Goal: Information Seeking & Learning: Compare options

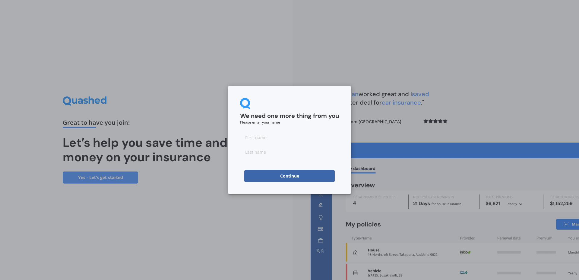
click at [297, 137] on input at bounding box center [289, 137] width 99 height 12
type input "[PERSON_NAME]"
click at [289, 152] on input at bounding box center [289, 152] width 99 height 12
type input "Le Cocq"
click at [291, 176] on button "Continue" at bounding box center [289, 176] width 90 height 12
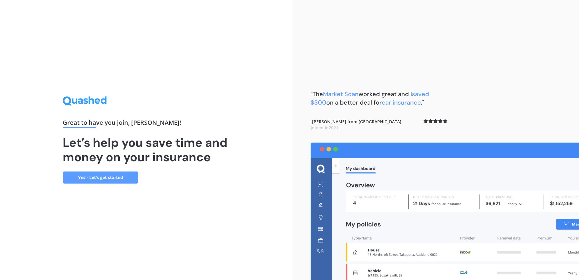
click at [114, 178] on link "Yes - Let’s get started" at bounding box center [100, 178] width 75 height 12
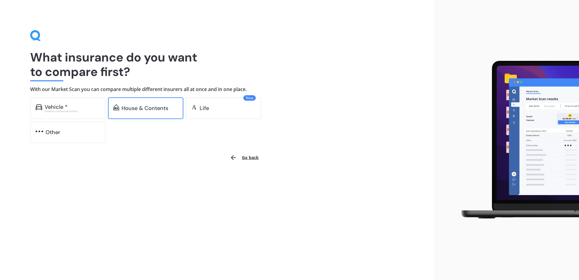
click at [138, 107] on div "House & Contents" at bounding box center [145, 108] width 47 height 6
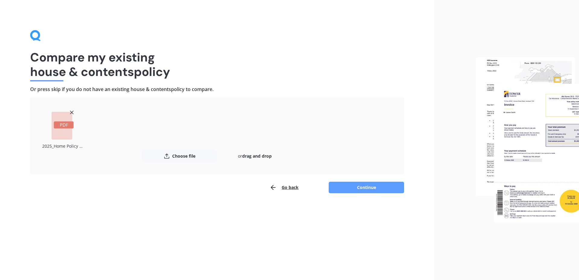
drag, startPoint x: 342, startPoint y: 187, endPoint x: 341, endPoint y: 184, distance: 3.2
click at [341, 186] on button "Continue" at bounding box center [366, 187] width 75 height 11
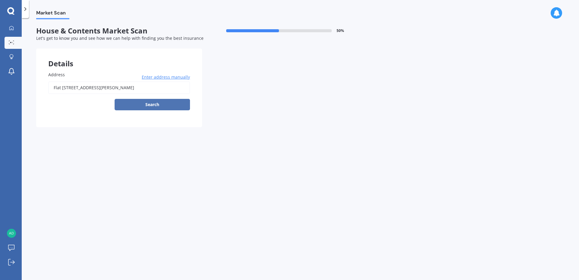
click at [169, 103] on button "Search" at bounding box center [152, 104] width 75 height 11
type input "flat [STREET_ADDRESS][PERSON_NAME]"
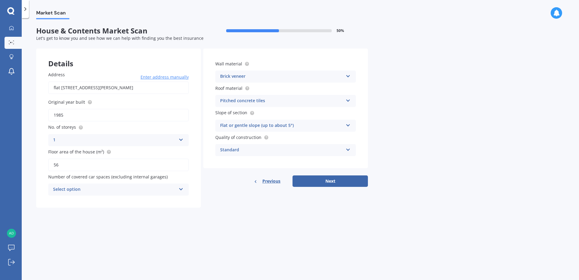
click at [165, 190] on div "Select option" at bounding box center [114, 189] width 123 height 7
click at [151, 211] on div "1" at bounding box center [119, 212] width 140 height 11
click at [317, 181] on button "Next" at bounding box center [330, 181] width 75 height 11
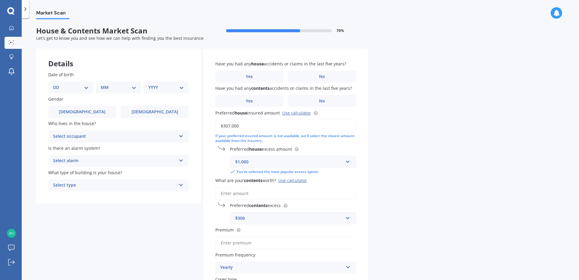
click at [86, 85] on select "DD 01 02 03 04 05 06 07 08 09 10 11 12 13 14 15 16 17 18 19 20 21 22 23 24 25 2…" at bounding box center [71, 87] width 36 height 7
select select "14"
click at [58, 84] on select "DD 01 02 03 04 05 06 07 08 09 10 11 12 13 14 15 16 17 18 19 20 21 22 23 24 25 2…" at bounding box center [71, 87] width 36 height 7
click at [119, 88] on select "MM 01 02 03 04 05 06 07 08 09 10 11 12" at bounding box center [119, 87] width 33 height 7
select select "10"
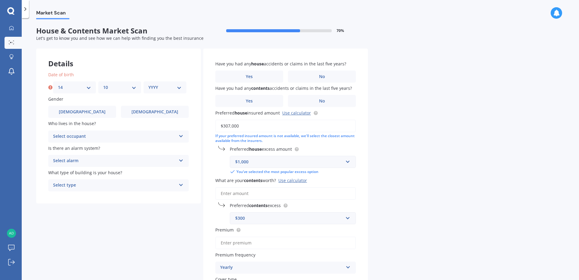
click at [103, 84] on select "MM 01 02 03 04 05 06 07 08 09 10 11 12" at bounding box center [119, 87] width 33 height 7
click at [158, 88] on select "YYYY 2009 2008 2007 2006 2005 2004 2003 2002 2001 2000 1999 1998 1997 1996 1995…" at bounding box center [164, 87] width 33 height 7
select select "1985"
click at [148, 84] on select "YYYY 2009 2008 2007 2006 2005 2004 2003 2002 2001 2000 1999 1998 1997 1996 1995…" at bounding box center [164, 87] width 33 height 7
click at [160, 114] on span "[DEMOGRAPHIC_DATA]" at bounding box center [155, 111] width 48 height 5
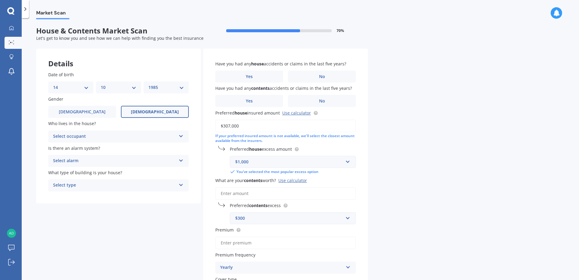
click at [0, 0] on input "[DEMOGRAPHIC_DATA]" at bounding box center [0, 0] width 0 height 0
click at [166, 135] on div "Select occupant" at bounding box center [114, 136] width 123 height 7
click at [158, 150] on div "Owner" at bounding box center [119, 148] width 140 height 11
click at [159, 164] on div "Select alarm" at bounding box center [114, 160] width 123 height 7
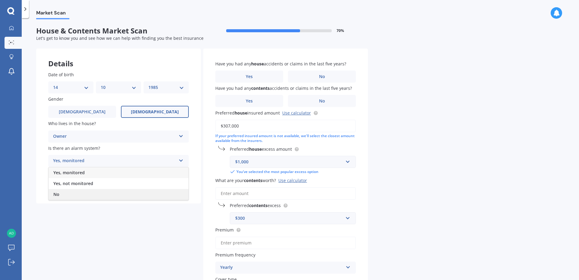
click at [150, 199] on div "No" at bounding box center [119, 194] width 140 height 11
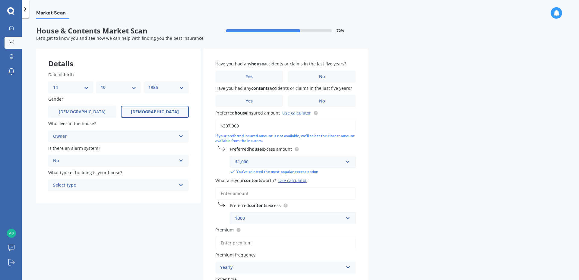
click at [165, 185] on div "Select type" at bounding box center [114, 185] width 123 height 7
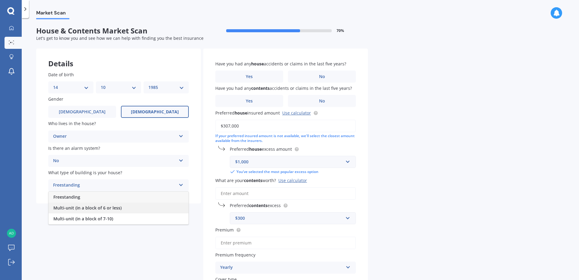
click at [131, 207] on div "Multi-unit (in a block of 6 or less)" at bounding box center [119, 208] width 140 height 11
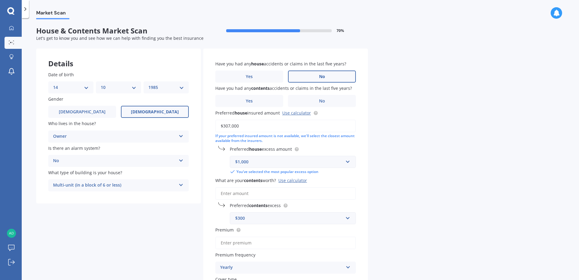
click at [341, 76] on label "No" at bounding box center [322, 77] width 68 height 12
click at [0, 0] on input "No" at bounding box center [0, 0] width 0 height 0
click at [331, 98] on label "No" at bounding box center [322, 101] width 68 height 12
click at [0, 0] on input "No" at bounding box center [0, 0] width 0 height 0
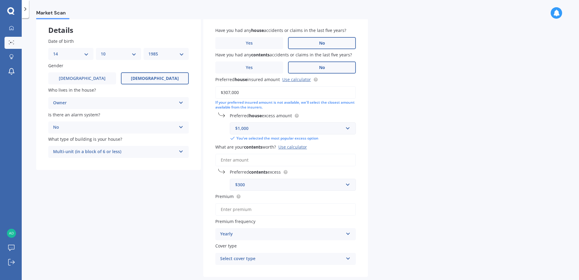
scroll to position [60, 0]
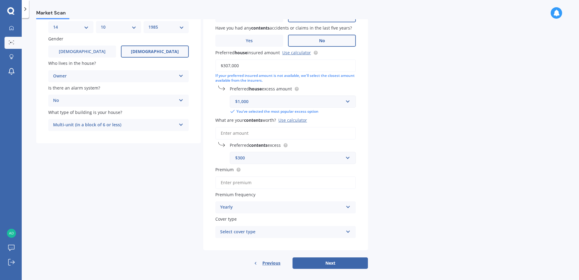
click at [273, 135] on input "What are your contents worth? Use calculator" at bounding box center [285, 133] width 141 height 13
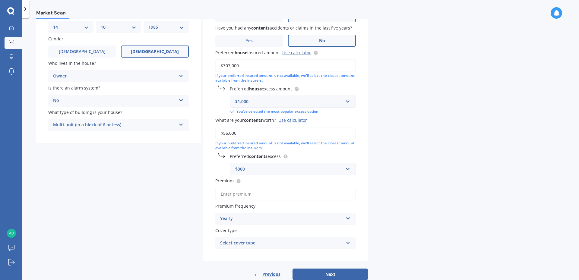
type input "$56,000"
click at [385, 128] on div "Market Scan House & Contents Market Scan 70 % Let's get to know you and see how…" at bounding box center [300, 150] width 557 height 262
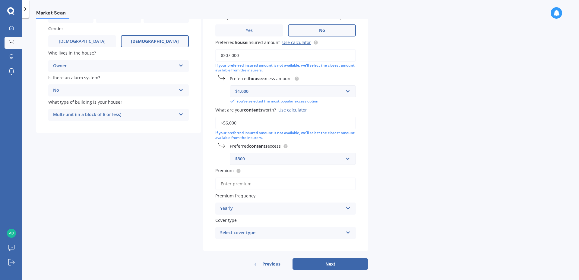
scroll to position [76, 0]
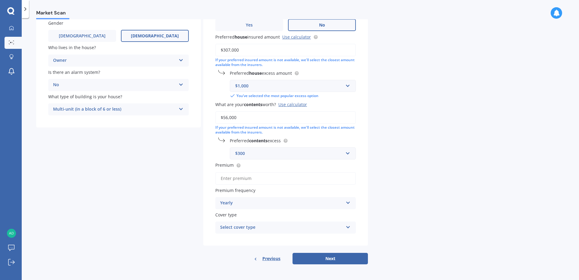
click at [239, 177] on input "Premium" at bounding box center [285, 178] width 141 height 13
click at [251, 179] on input "Premium" at bounding box center [285, 178] width 141 height 13
type input "$2,086.94"
click at [381, 155] on div "Market Scan House & Contents Market Scan 70 % Let's get to know you and see how…" at bounding box center [300, 150] width 557 height 262
click at [331, 226] on div "Select cover type" at bounding box center [281, 227] width 123 height 7
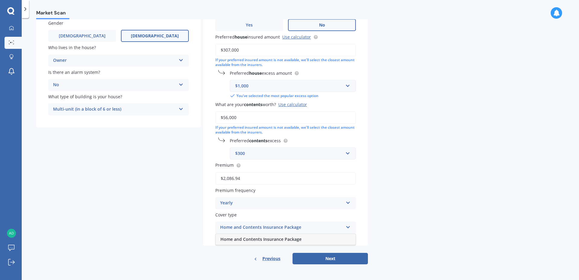
click at [306, 236] on div "Home and Contents Insurance Package" at bounding box center [286, 239] width 140 height 11
click at [344, 256] on button "Next" at bounding box center [330, 258] width 75 height 11
select select "14"
select select "10"
select select "1985"
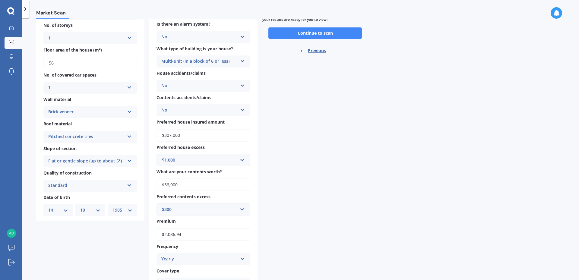
scroll to position [0, 0]
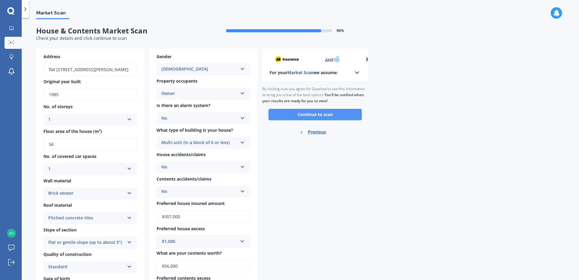
click at [327, 116] on button "Continue to scan" at bounding box center [314, 114] width 93 height 11
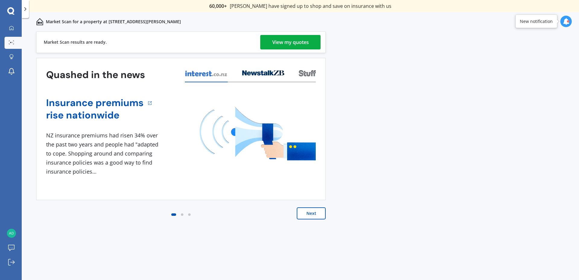
click at [297, 46] on div "View my quotes" at bounding box center [290, 42] width 36 height 14
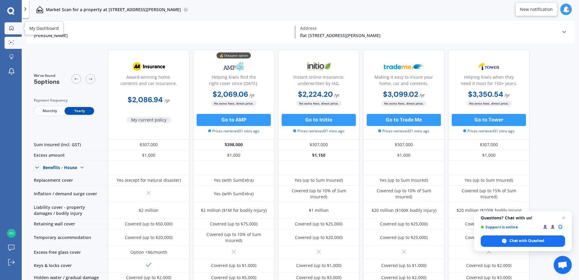
click at [11, 27] on icon at bounding box center [11, 28] width 5 height 5
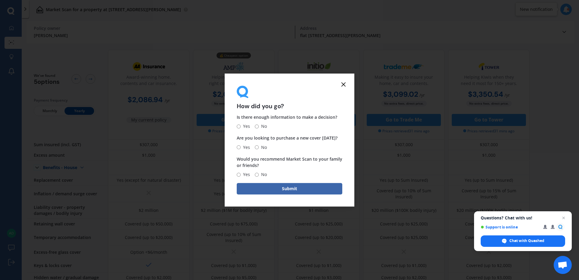
click at [346, 87] on icon at bounding box center [343, 84] width 7 height 7
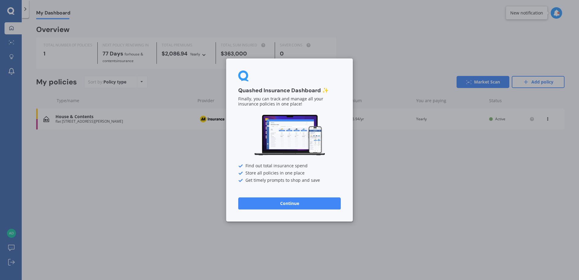
click at [297, 206] on button "Continue" at bounding box center [289, 204] width 103 height 12
